Goal: Task Accomplishment & Management: Use online tool/utility

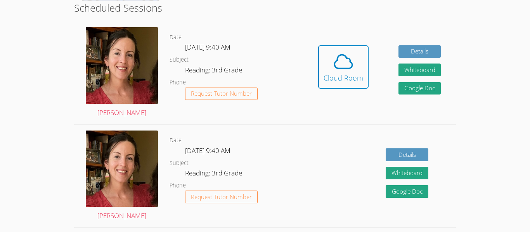
scroll to position [153, 0]
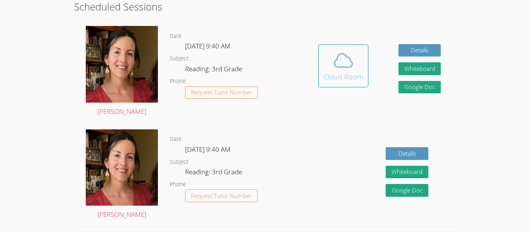
click at [342, 67] on icon at bounding box center [343, 61] width 18 height 14
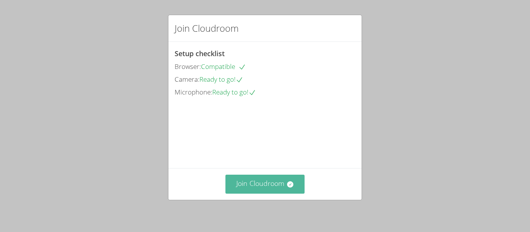
click at [275, 183] on button "Join Cloudroom" at bounding box center [265, 184] width 80 height 19
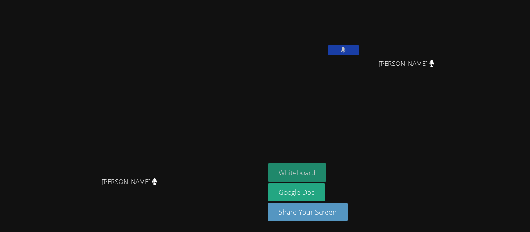
click at [327, 169] on button "Whiteboard" at bounding box center [297, 173] width 59 height 18
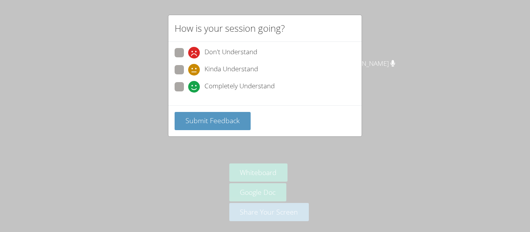
click at [188, 93] on span at bounding box center [188, 93] width 0 height 0
click at [188, 85] on input "Completely Understand" at bounding box center [191, 85] width 7 height 7
radio input "true"
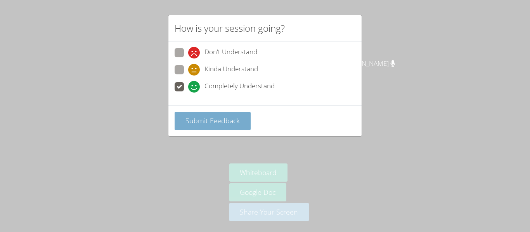
click at [205, 118] on span "Submit Feedback" at bounding box center [212, 120] width 54 height 9
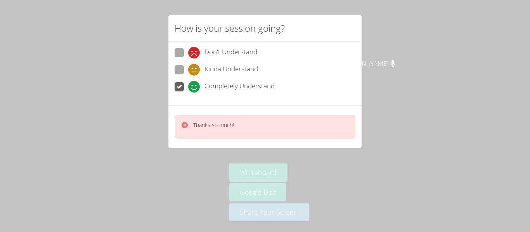
click at [426, 71] on div "How is your session going? Don't Understand Kinda Understand Completely Underst…" at bounding box center [265, 116] width 530 height 232
